Goal: Task Accomplishment & Management: Complete application form

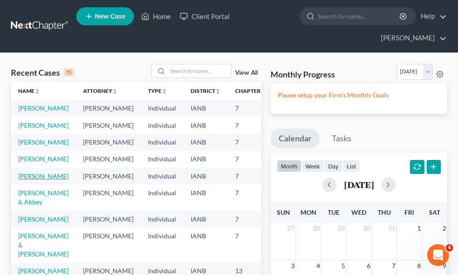
click at [25, 180] on link "[PERSON_NAME]" at bounding box center [43, 176] width 50 height 8
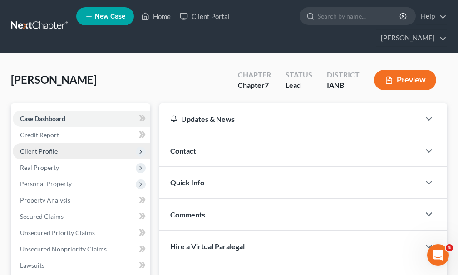
click at [35, 147] on span "Client Profile" at bounding box center [39, 151] width 38 height 8
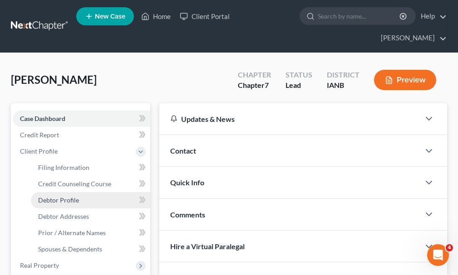
click at [55, 196] on span "Debtor Profile" at bounding box center [58, 200] width 41 height 8
select select "0"
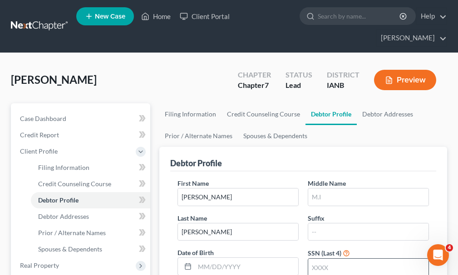
click at [319, 259] on input "text" at bounding box center [368, 267] width 120 height 17
type input "9182"
click at [324, 189] on input "text" at bounding box center [368, 197] width 120 height 17
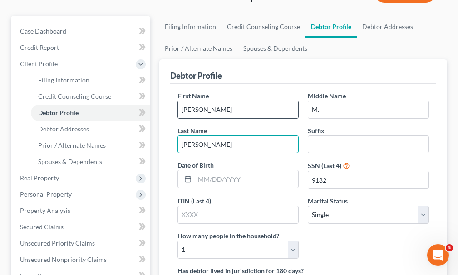
scroll to position [91, 0]
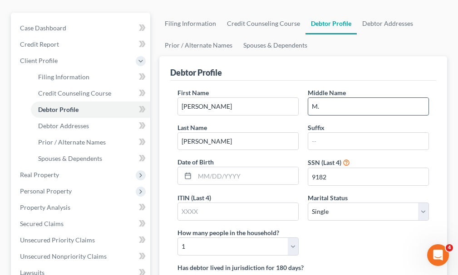
click at [327, 98] on input "M." at bounding box center [368, 106] width 120 height 17
type input "[PERSON_NAME]"
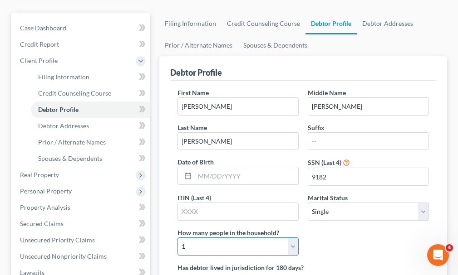
click at [221, 238] on select "Select 1 2 3 4 5 6 7 8 9 10 11 12 13 14 15 16 17 18 19 20" at bounding box center [237, 247] width 121 height 18
select select "2"
click at [177, 238] on select "Select 1 2 3 4 5 6 7 8 9 10 11 12 13 14 15 16 17 18 19 20" at bounding box center [237, 247] width 121 height 18
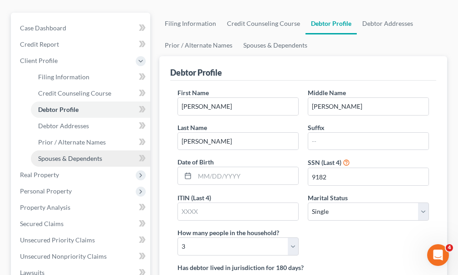
click at [52, 155] on span "Spouses & Dependents" at bounding box center [70, 159] width 64 height 8
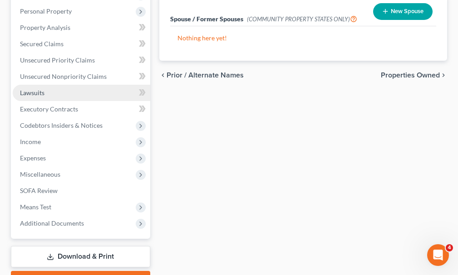
scroll to position [272, 0]
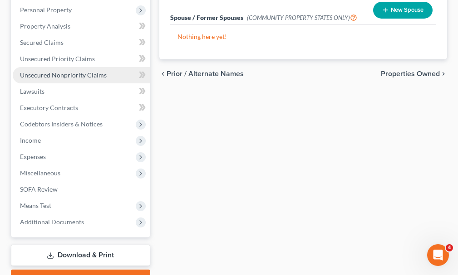
click at [58, 71] on span "Unsecured Nonpriority Claims" at bounding box center [63, 75] width 87 height 8
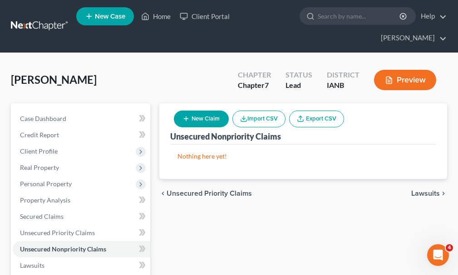
click at [201, 111] on button "New Claim" at bounding box center [201, 119] width 55 height 17
select select "0"
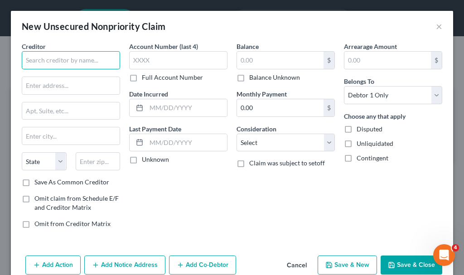
click at [91, 59] on input "text" at bounding box center [71, 60] width 98 height 18
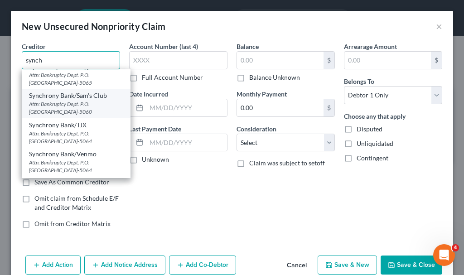
scroll to position [227, 0]
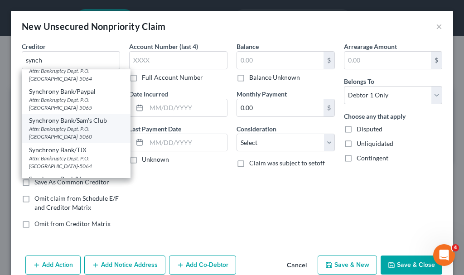
click at [59, 121] on div "Synchrony Bank/Sam's Club" at bounding box center [76, 120] width 94 height 9
type input "Synchrony Bank/Sam's Club"
type input "Attn: Bankruptcy Dept."
type input "P.O. Box 965060"
type input "Orlando"
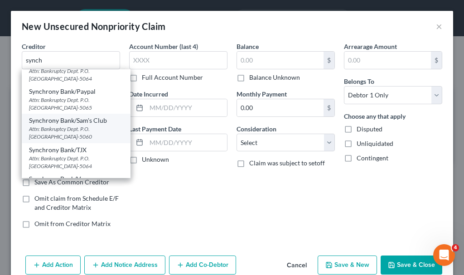
select select "9"
type input "32896-5060"
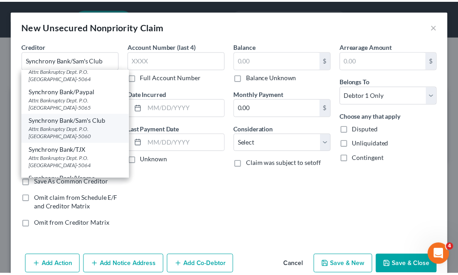
scroll to position [0, 0]
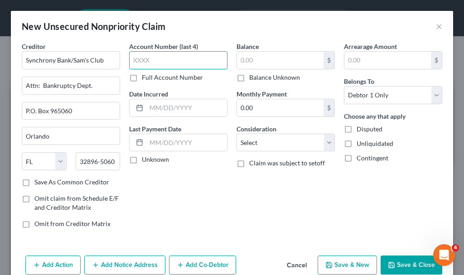
click at [172, 57] on input "text" at bounding box center [178, 60] width 98 height 18
type input "7675"
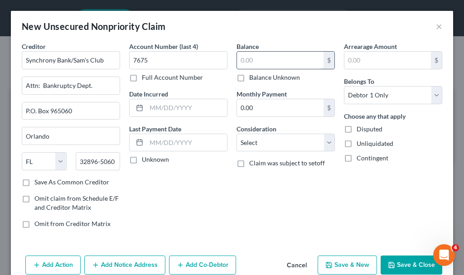
click at [272, 60] on input "text" at bounding box center [280, 60] width 87 height 17
type input "5,046.57"
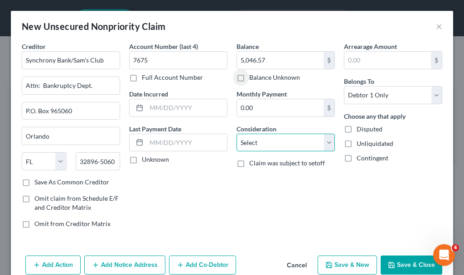
click at [259, 146] on select "Select Cable / Satellite Services Collection Agency Credit Card Debt Debt Couns…" at bounding box center [286, 143] width 98 height 18
select select "2"
click at [237, 134] on select "Select Cable / Satellite Services Collection Agency Credit Card Debt Debt Couns…" at bounding box center [286, 143] width 98 height 18
click at [334, 263] on button "Save & New" at bounding box center [347, 265] width 59 height 19
select select "0"
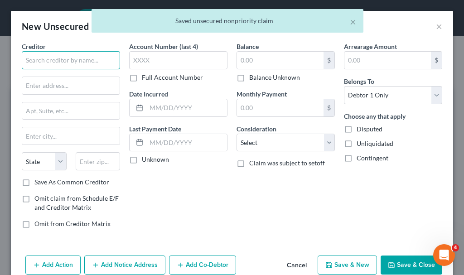
click at [93, 61] on input "text" at bounding box center [71, 60] width 98 height 18
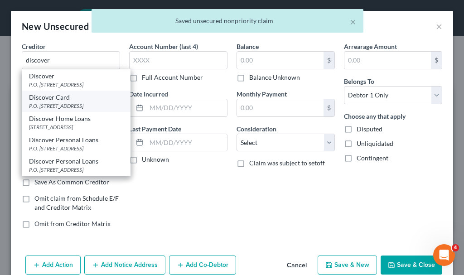
click at [46, 110] on div "P.O. [STREET_ADDRESS]" at bounding box center [76, 106] width 94 height 8
type input "Discover Card"
type input "P.O. Box 30943"
type input "[GEOGRAPHIC_DATA]"
select select "46"
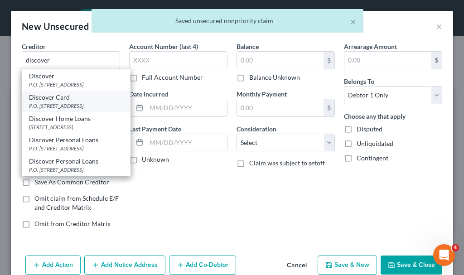
type input "84130"
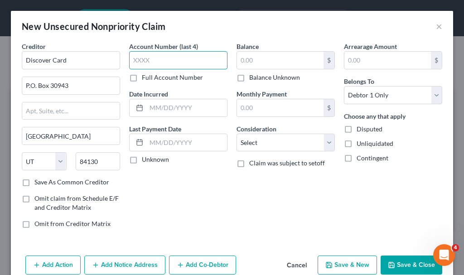
click at [180, 59] on input "text" at bounding box center [178, 60] width 98 height 18
type input "3972"
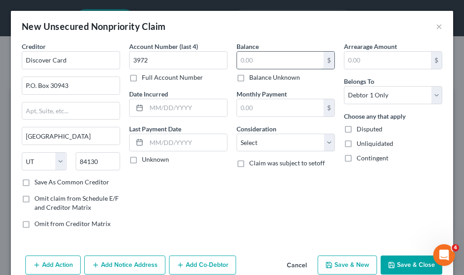
click at [253, 65] on input "text" at bounding box center [280, 60] width 87 height 17
type input "29,909.93"
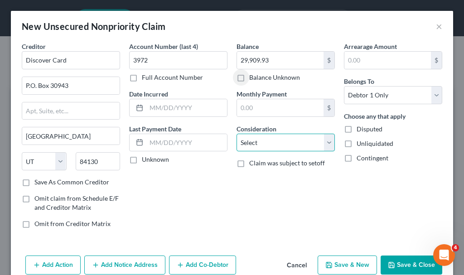
click at [264, 142] on select "Select Cable / Satellite Services Collection Agency Credit Card Debt Debt Couns…" at bounding box center [286, 143] width 98 height 18
select select "2"
click at [237, 134] on select "Select Cable / Satellite Services Collection Agency Credit Card Debt Debt Couns…" at bounding box center [286, 143] width 98 height 18
click at [331, 266] on button "Save & New" at bounding box center [347, 265] width 59 height 19
select select "0"
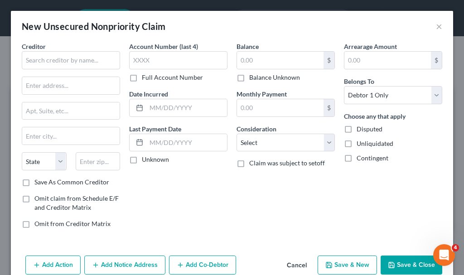
type input "0.00"
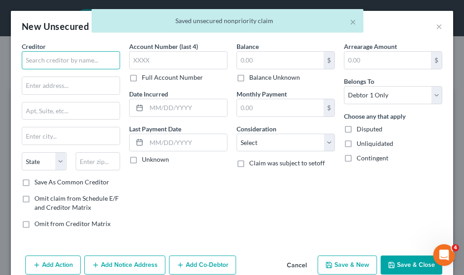
click at [75, 58] on input "text" at bounding box center [71, 60] width 98 height 18
type input "d"
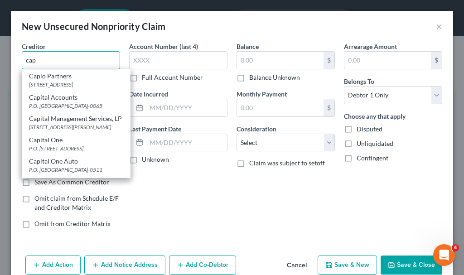
type input "cap"
click at [284, 265] on button "Cancel" at bounding box center [297, 266] width 34 height 18
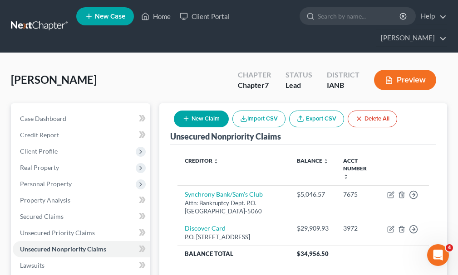
click at [204, 111] on button "New Claim" at bounding box center [201, 119] width 55 height 17
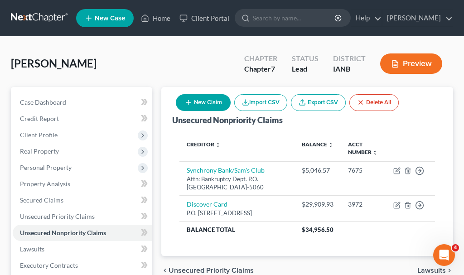
select select "0"
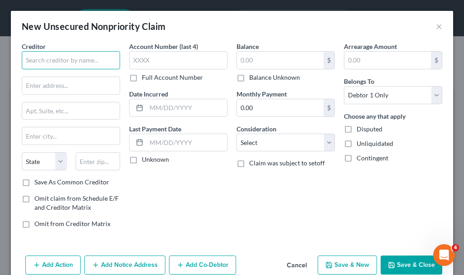
click at [80, 58] on input "text" at bounding box center [71, 60] width 98 height 18
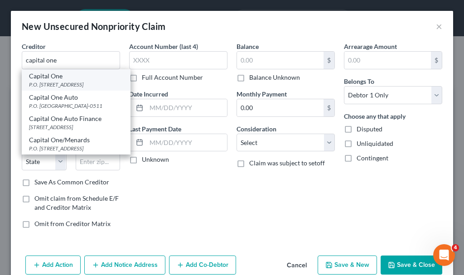
click at [56, 86] on div "P.O. [STREET_ADDRESS]" at bounding box center [76, 85] width 94 height 8
type input "Capital One"
type input "P.O. Box 30285"
type input "[GEOGRAPHIC_DATA]"
select select "46"
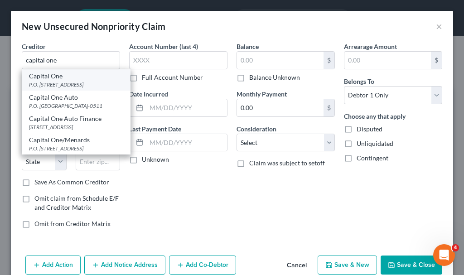
type input "84130-0285"
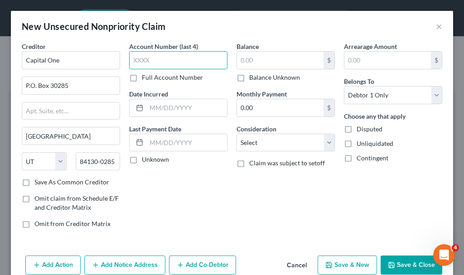
click at [157, 59] on input "text" at bounding box center [178, 60] width 98 height 18
type input "7513"
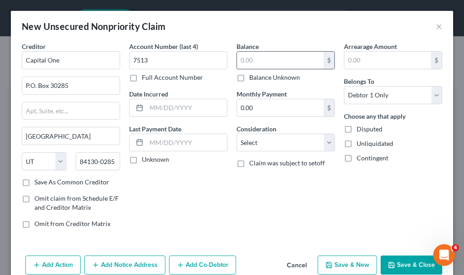
click at [259, 59] on input "text" at bounding box center [280, 60] width 87 height 17
type input "20,657.78"
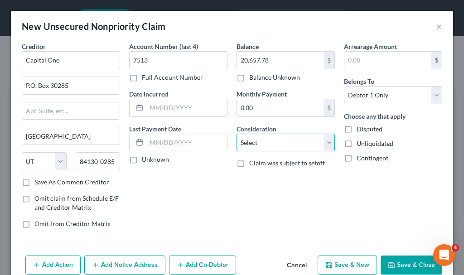
click at [268, 144] on select "Select Cable / Satellite Services Collection Agency Credit Card Debt Debt Couns…" at bounding box center [286, 143] width 98 height 18
select select "2"
click at [237, 134] on select "Select Cable / Satellite Services Collection Agency Credit Card Debt Debt Couns…" at bounding box center [286, 143] width 98 height 18
click at [397, 263] on button "Save & Close" at bounding box center [412, 265] width 62 height 19
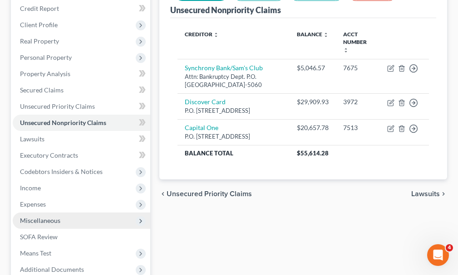
scroll to position [136, 0]
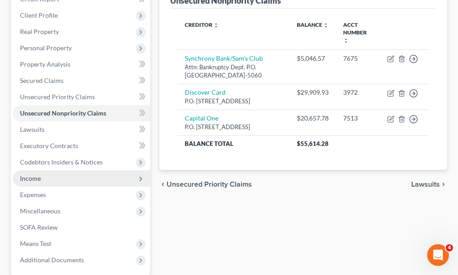
click at [29, 171] on span "Income" at bounding box center [81, 179] width 137 height 16
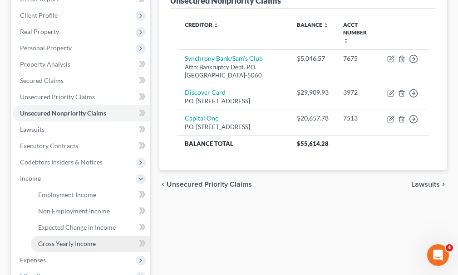
click at [53, 240] on span "Gross Yearly Income" at bounding box center [67, 244] width 58 height 8
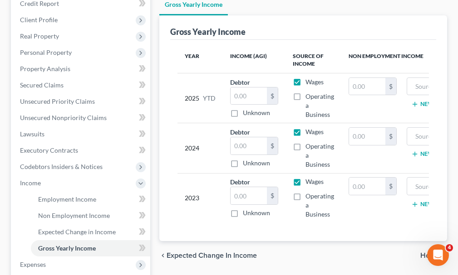
scroll to position [136, 0]
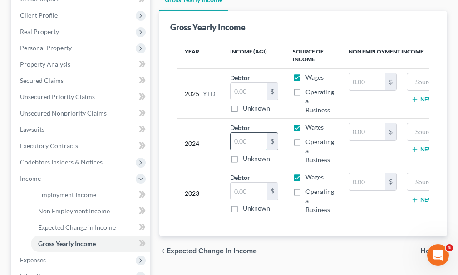
click at [252, 133] on input "text" at bounding box center [248, 141] width 36 height 17
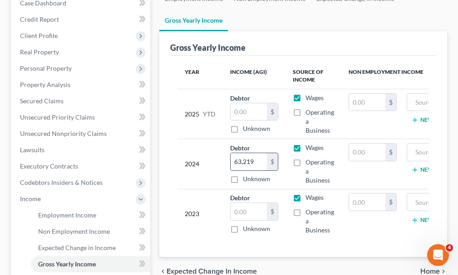
scroll to position [91, 0]
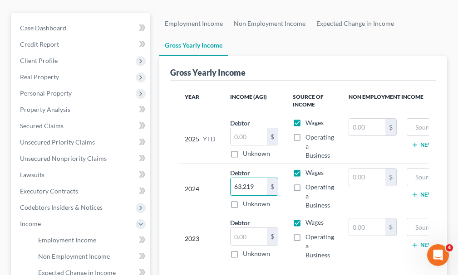
type input "63,219"
drag, startPoint x: 298, startPoint y: 173, endPoint x: 298, endPoint y: 167, distance: 5.4
click at [305, 183] on label "Operating a Business" at bounding box center [319, 196] width 29 height 27
click at [309, 183] on input "Operating a Business" at bounding box center [312, 186] width 6 height 6
checkbox input "true"
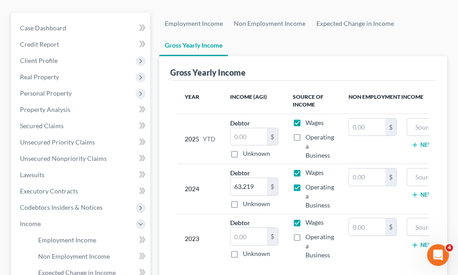
click at [305, 168] on label "Wages" at bounding box center [314, 172] width 18 height 9
click at [309, 168] on input "Wages" at bounding box center [312, 171] width 6 height 6
checkbox input "false"
click at [247, 228] on input "text" at bounding box center [248, 236] width 36 height 17
type input "44,382"
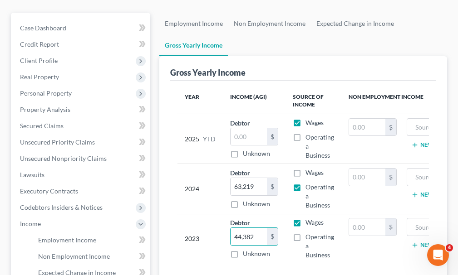
drag, startPoint x: 297, startPoint y: 223, endPoint x: 299, endPoint y: 215, distance: 7.6
click at [305, 233] on label "Operating a Business" at bounding box center [319, 246] width 29 height 27
click at [309, 233] on input "Operating a Business" at bounding box center [312, 236] width 6 height 6
checkbox input "true"
click at [305, 218] on label "Wages" at bounding box center [314, 222] width 18 height 9
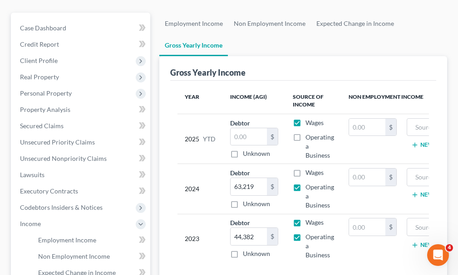
click at [309, 218] on input "Wages" at bounding box center [312, 221] width 6 height 6
checkbox input "false"
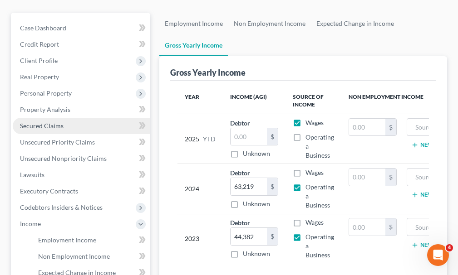
click at [41, 122] on span "Secured Claims" at bounding box center [42, 126] width 44 height 8
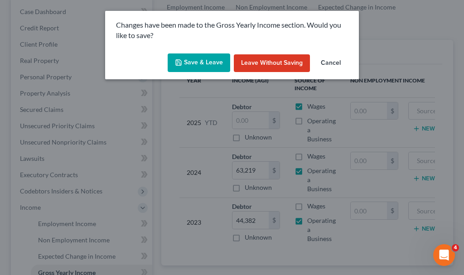
click at [176, 66] on button "Save & Leave" at bounding box center [199, 63] width 63 height 19
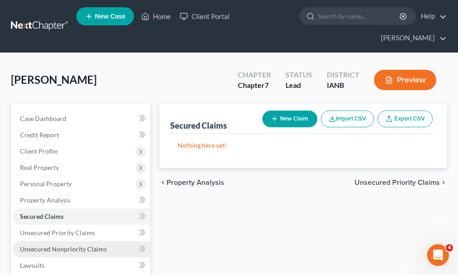
click at [55, 245] on span "Unsecured Nonpriority Claims" at bounding box center [63, 249] width 87 height 8
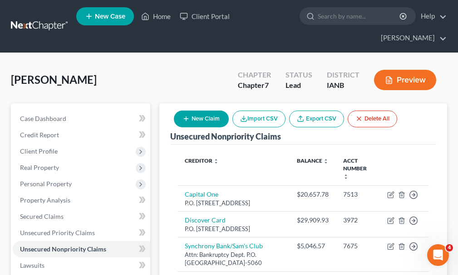
click at [201, 111] on button "New Claim" at bounding box center [201, 119] width 55 height 17
select select "0"
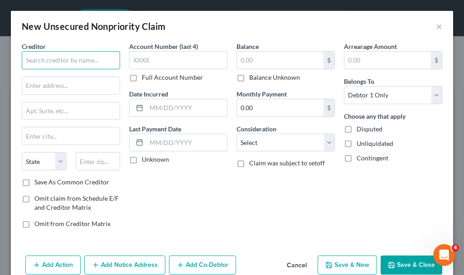
click at [76, 56] on input "text" at bounding box center [71, 60] width 98 height 18
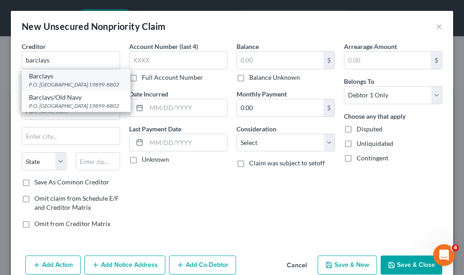
click at [39, 86] on div "P.O. [GEOGRAPHIC_DATA] 19899-8802" at bounding box center [76, 85] width 94 height 8
type input "Barclays"
type input "P.O. Box 8802"
type input "Wilmington"
select select "7"
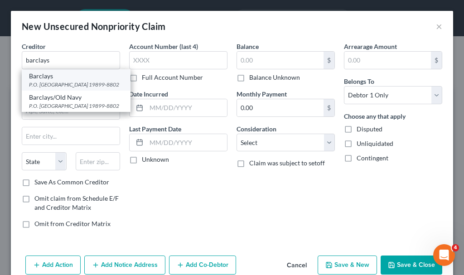
type input "19899-8802"
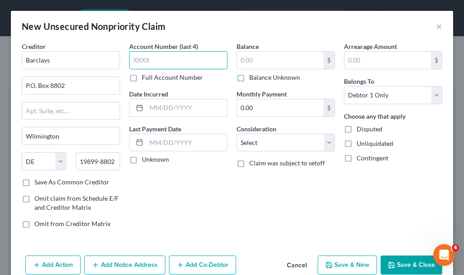
click at [181, 61] on input "text" at bounding box center [178, 60] width 98 height 18
type input "6739"
click at [249, 78] on label "Balance Unknown" at bounding box center [274, 77] width 51 height 9
click at [253, 78] on input "Balance Unknown" at bounding box center [256, 76] width 6 height 6
checkbox input "true"
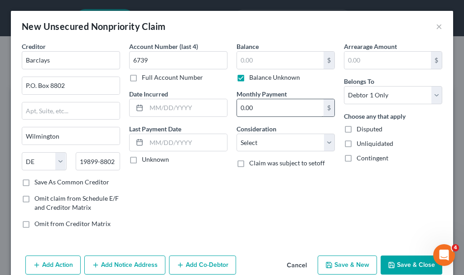
type input "0.00"
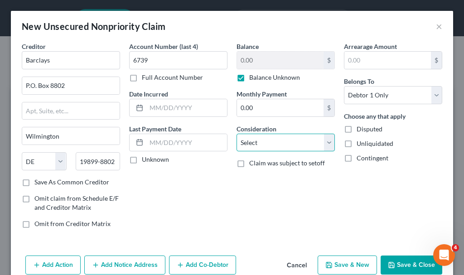
drag, startPoint x: 251, startPoint y: 143, endPoint x: 251, endPoint y: 138, distance: 5.0
click at [251, 143] on select "Select Cable / Satellite Services Collection Agency Credit Card Debt Debt Couns…" at bounding box center [286, 143] width 98 height 18
select select "2"
click at [237, 134] on select "Select Cable / Satellite Services Collection Agency Credit Card Debt Debt Couns…" at bounding box center [286, 143] width 98 height 18
click at [391, 265] on button "Save & Close" at bounding box center [412, 265] width 62 height 19
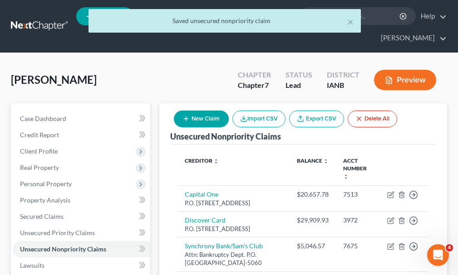
click at [198, 111] on button "New Claim" at bounding box center [201, 119] width 55 height 17
select select "0"
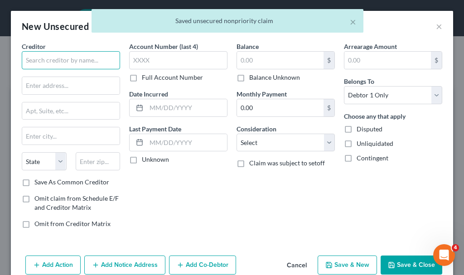
click at [81, 56] on input "text" at bounding box center [71, 60] width 98 height 18
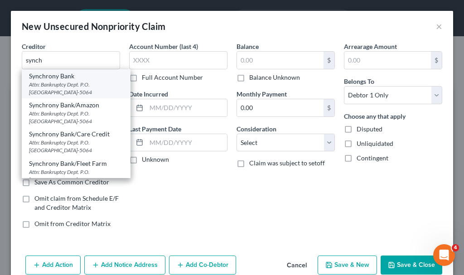
click at [51, 82] on div "Attn: Bankruptcy Dept. P.O. [GEOGRAPHIC_DATA]-5064" at bounding box center [76, 88] width 94 height 15
type input "Synchrony Bank"
type input "Attn: Bankruptcy Dept."
type input "P.O. Box 965064"
type input "Orlando"
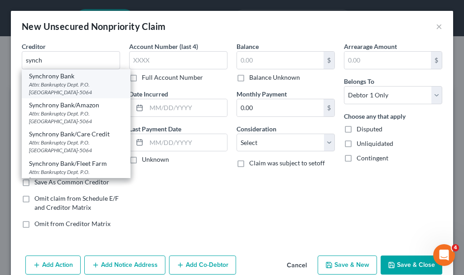
select select "9"
type input "32896-5064"
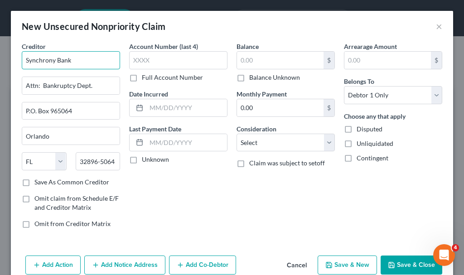
click at [73, 62] on input "Synchrony Bank" at bounding box center [71, 60] width 98 height 18
type input "Synchrony Bank/HOM"
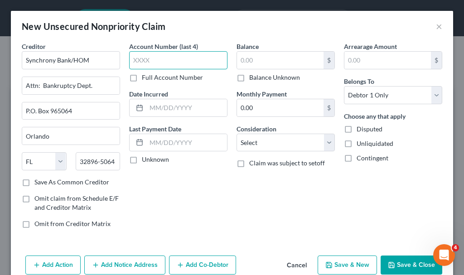
click at [148, 63] on input "text" at bounding box center [178, 60] width 98 height 18
type input "7571"
drag, startPoint x: 240, startPoint y: 78, endPoint x: 240, endPoint y: 90, distance: 12.3
click at [249, 78] on label "Balance Unknown" at bounding box center [274, 77] width 51 height 9
click at [253, 78] on input "Balance Unknown" at bounding box center [256, 76] width 6 height 6
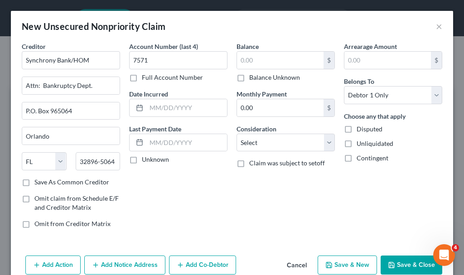
checkbox input "true"
type input "0.00"
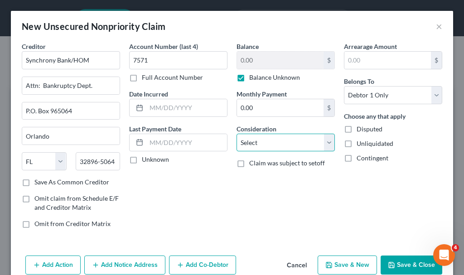
click at [256, 145] on select "Select Cable / Satellite Services Collection Agency Credit Card Debt Debt Couns…" at bounding box center [286, 143] width 98 height 18
select select "2"
click at [237, 134] on select "Select Cable / Satellite Services Collection Agency Credit Card Debt Debt Couns…" at bounding box center [286, 143] width 98 height 18
click at [401, 265] on button "Save & Close" at bounding box center [412, 265] width 62 height 19
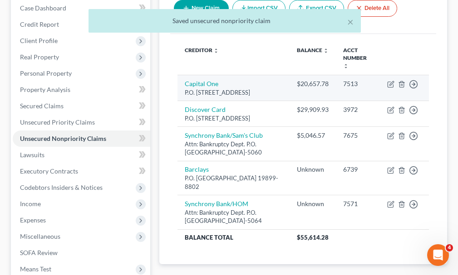
scroll to position [91, 0]
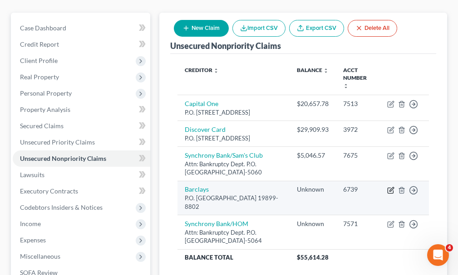
click at [389, 187] on icon "button" at bounding box center [390, 190] width 7 height 7
select select "7"
select select "2"
select select "0"
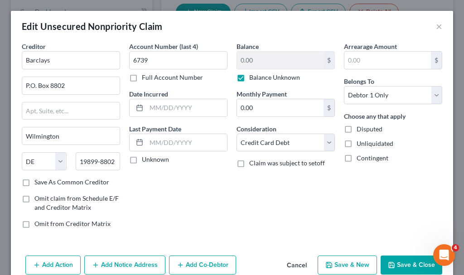
click at [249, 79] on label "Balance Unknown" at bounding box center [274, 77] width 51 height 9
click at [253, 79] on input "Balance Unknown" at bounding box center [256, 76] width 6 height 6
checkbox input "false"
click at [264, 62] on input "0.00" at bounding box center [280, 60] width 87 height 17
type input "3,186.95"
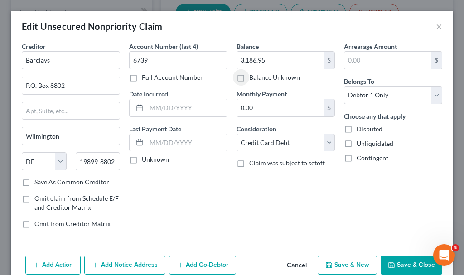
click at [401, 264] on button "Save & Close" at bounding box center [412, 265] width 62 height 19
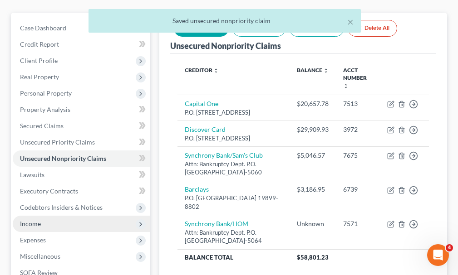
click at [31, 220] on span "Income" at bounding box center [30, 224] width 21 height 8
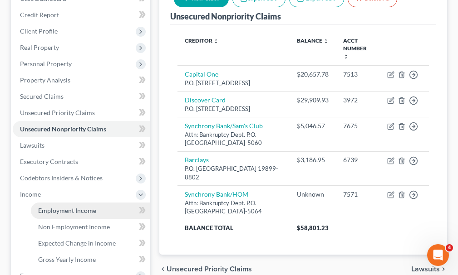
scroll to position [227, 0]
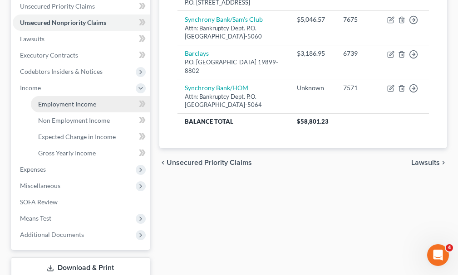
click at [59, 100] on span "Employment Income" at bounding box center [67, 104] width 58 height 8
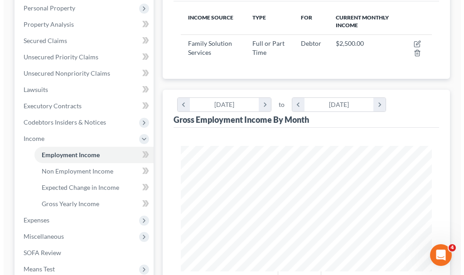
scroll to position [181, 0]
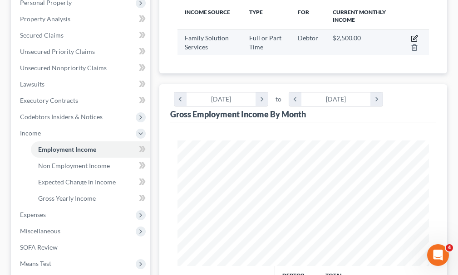
click at [415, 35] on icon "button" at bounding box center [414, 38] width 7 height 7
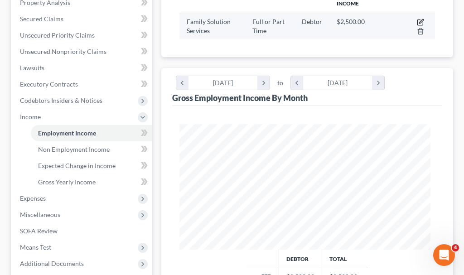
select select "0"
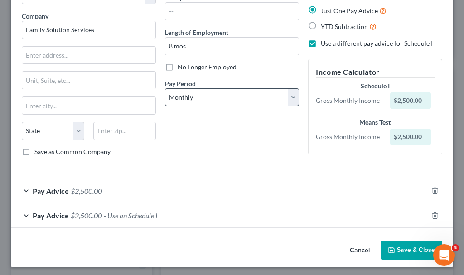
scroll to position [68, 0]
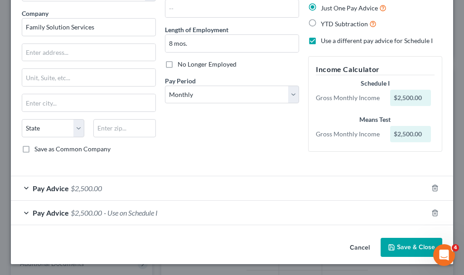
click at [84, 213] on span "$2,500.00" at bounding box center [86, 213] width 31 height 9
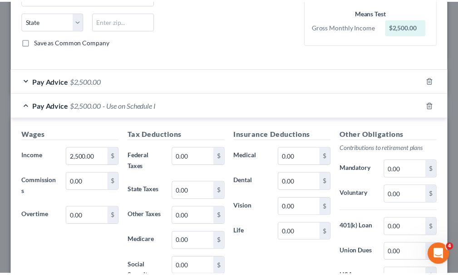
scroll to position [308, 0]
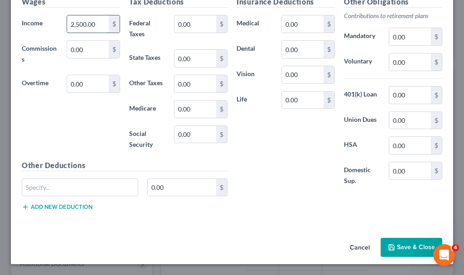
click at [99, 24] on input "2,500.00" at bounding box center [88, 23] width 42 height 17
type input "2,316"
type input "262.43"
click at [399, 248] on button "Save & Close" at bounding box center [412, 247] width 62 height 19
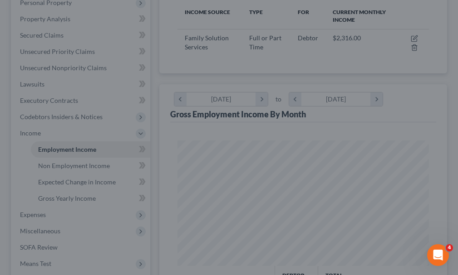
scroll to position [453482, 453338]
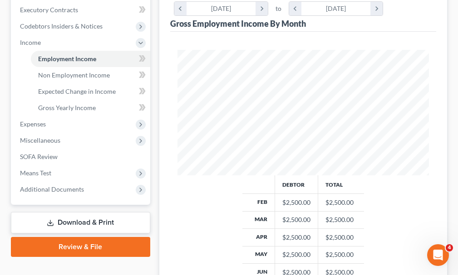
click at [61, 212] on link "Download & Print" at bounding box center [80, 222] width 139 height 21
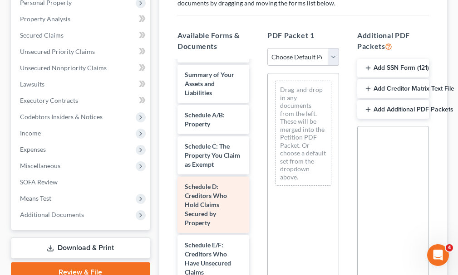
scroll to position [45, 0]
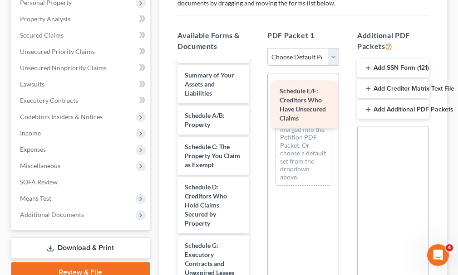
drag, startPoint x: 202, startPoint y: 237, endPoint x: 298, endPoint y: 94, distance: 172.1
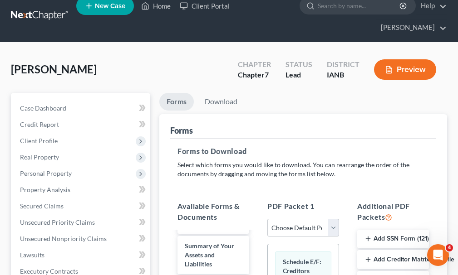
scroll to position [0, 0]
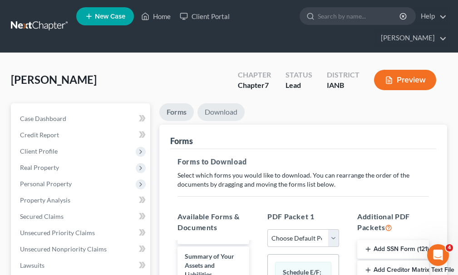
click at [218, 103] on link "Download" at bounding box center [220, 112] width 47 height 18
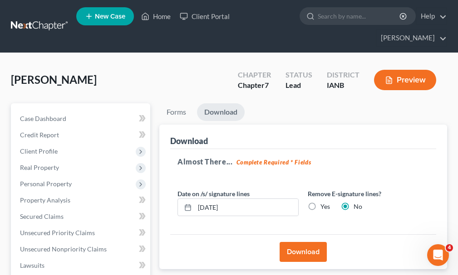
click at [306, 242] on button "Download" at bounding box center [302, 252] width 47 height 20
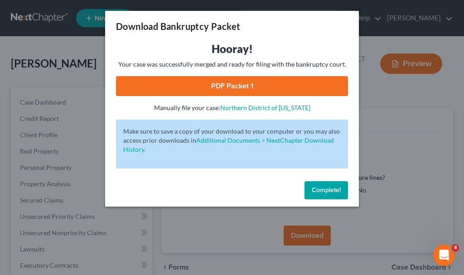
click at [221, 82] on link "PDF Packet 1" at bounding box center [232, 86] width 232 height 20
click at [322, 189] on span "Complete!" at bounding box center [326, 190] width 29 height 8
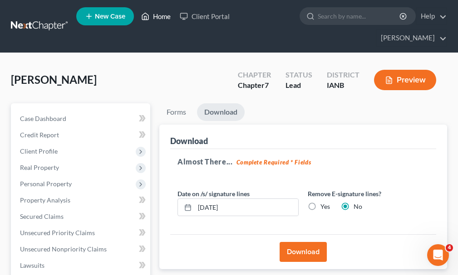
click at [156, 19] on link "Home" at bounding box center [156, 16] width 39 height 16
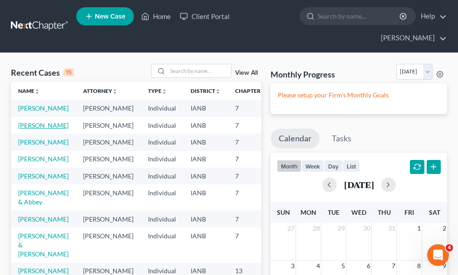
click at [26, 122] on link "[PERSON_NAME]" at bounding box center [43, 126] width 50 height 8
